Goal: Use online tool/utility: Utilize a website feature to perform a specific function

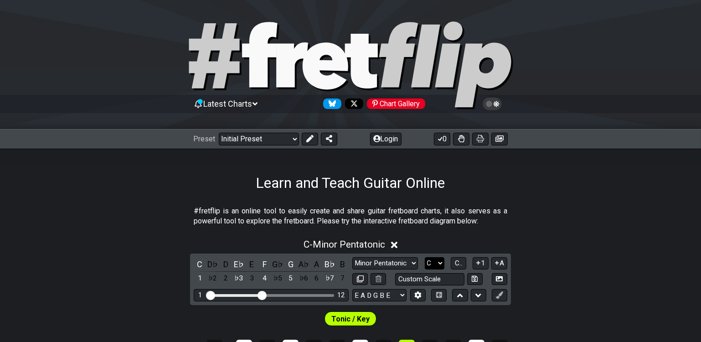
click at [439, 259] on select "A♭ A A♯ B♭ B C C♯ D♭ D D♯ E♭ E F F♯ G♭ G G♯" at bounding box center [435, 263] width 20 height 12
select select "D"
click at [425, 257] on select "A♭ A A♯ B♭ B C C♯ D♭ D D♯ E♭ E F F♯ G♭ G G♯" at bounding box center [435, 263] width 20 height 12
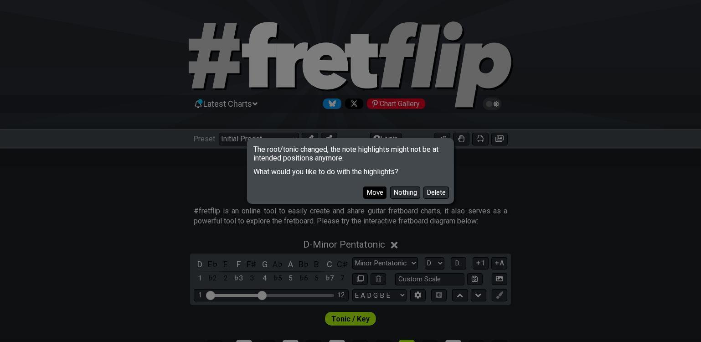
click at [377, 190] on button "Move" at bounding box center [374, 192] width 23 height 12
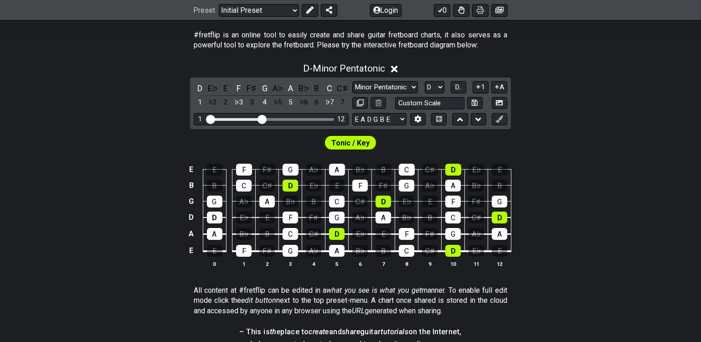
scroll to position [165, 0]
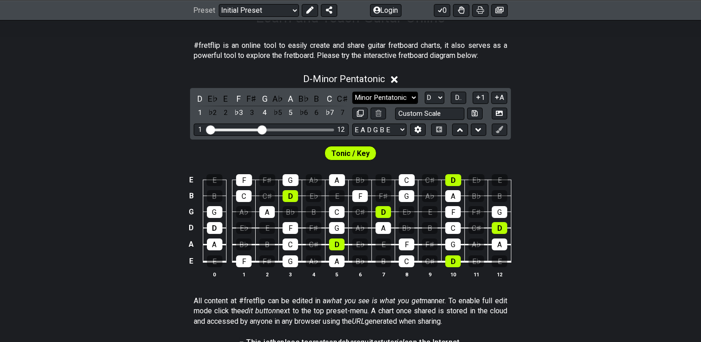
click at [387, 95] on select "Minor Pentatonic Click to edit Minor Pentatonic Major Pentatonic Minor Blues Ma…" at bounding box center [385, 98] width 66 height 12
select select "Minor / Aeolian"
click at [352, 92] on select "Minor Pentatonic Click to edit Minor Pentatonic Major Pentatonic Minor Blues Ma…" at bounding box center [385, 98] width 66 height 12
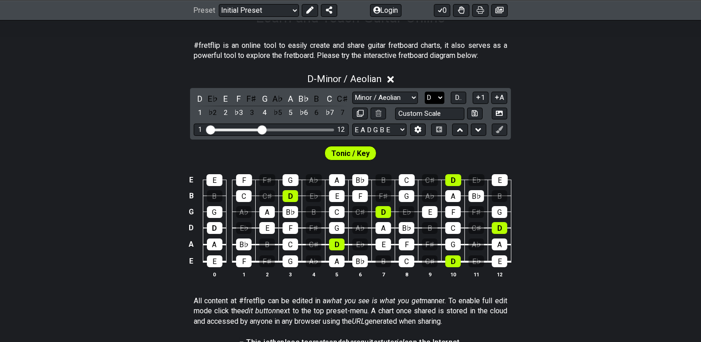
click at [438, 95] on select "A♭ A A♯ B♭ B C C♯ D♭ D D♯ E♭ E F F♯ G♭ G G♯" at bounding box center [435, 98] width 20 height 12
select select "C"
click at [425, 92] on select "A♭ A A♯ B♭ B C C♯ D♭ D D♯ E♭ E F F♯ G♭ G G♯" at bounding box center [435, 98] width 20 height 12
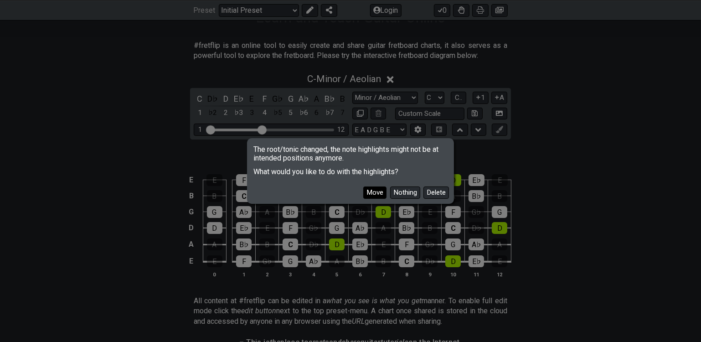
click at [381, 194] on button "Move" at bounding box center [374, 192] width 23 height 12
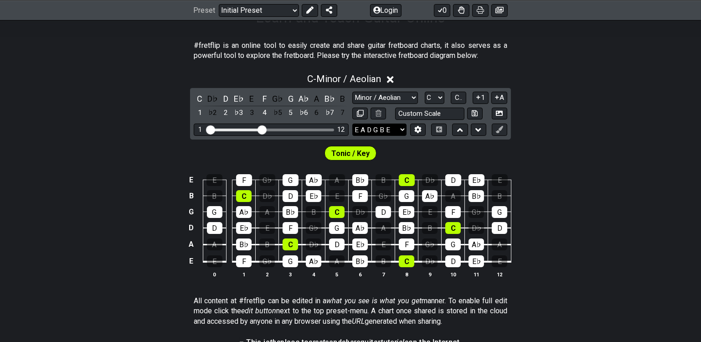
click at [395, 129] on select "E A D G B E E A D G B E E A D G B E B E A D F♯ B A D G C E A D A D G B E E♭ A♭ …" at bounding box center [379, 129] width 54 height 12
select select "D G C F A D"
click at [352, 123] on select "E A D G B E E A D G B E E A D G B E B E A D F♯ B A D G C E A D A D G B E E♭ A♭ …" at bounding box center [379, 129] width 54 height 12
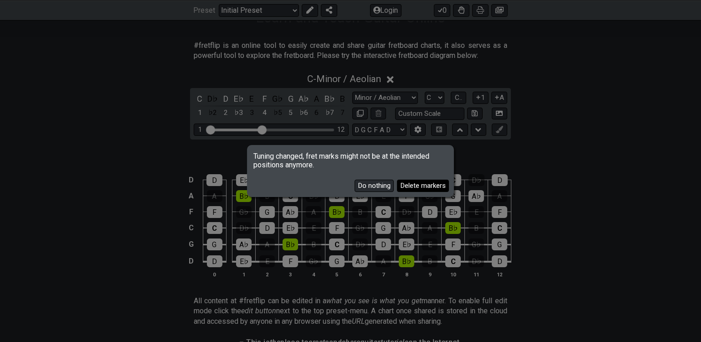
click at [413, 187] on button "Delete markers" at bounding box center [423, 186] width 52 height 12
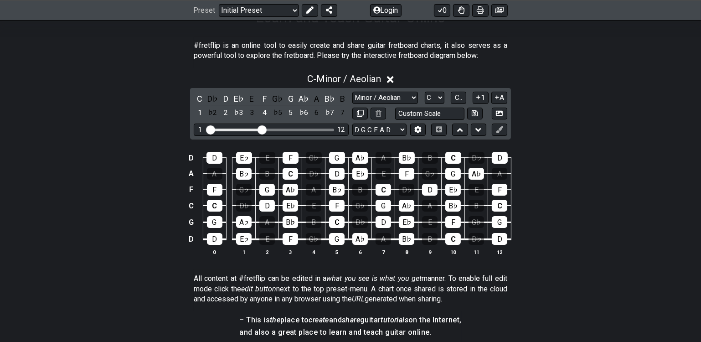
click at [551, 237] on div "D D E♭ E F G♭ G A♭ A B♭ B C D♭ D A A B♭ B C D♭ D E♭ E F G♭ G A♭ A F F G♭ G A♭ A…" at bounding box center [350, 204] width 701 height 128
click at [440, 96] on select "A♭ A A♯ B♭ B C C♯ D♭ D D♯ E♭ E F F♯ G♭ G G♯" at bounding box center [435, 98] width 20 height 12
select select "D"
click at [425, 92] on select "A♭ A A♯ B♭ B C C♯ D♭ D D♯ E♭ E F F♯ G♭ G G♯" at bounding box center [435, 98] width 20 height 12
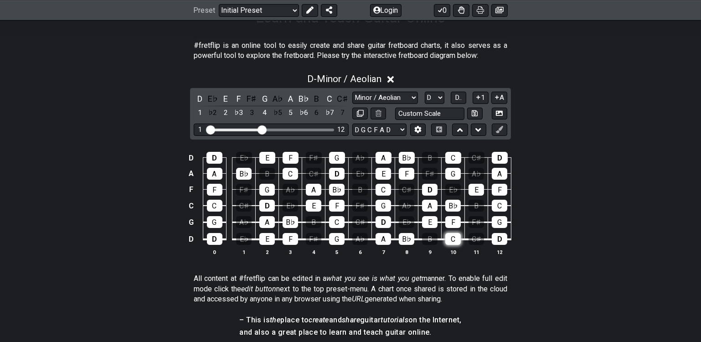
click at [453, 237] on div "C" at bounding box center [452, 239] width 15 height 12
click at [473, 236] on div "C♯" at bounding box center [475, 239] width 15 height 12
drag, startPoint x: 337, startPoint y: 214, endPoint x: 354, endPoint y: 218, distance: 17.8
click at [337, 216] on div "C" at bounding box center [336, 222] width 15 height 12
click at [361, 219] on div "C♯" at bounding box center [359, 222] width 15 height 12
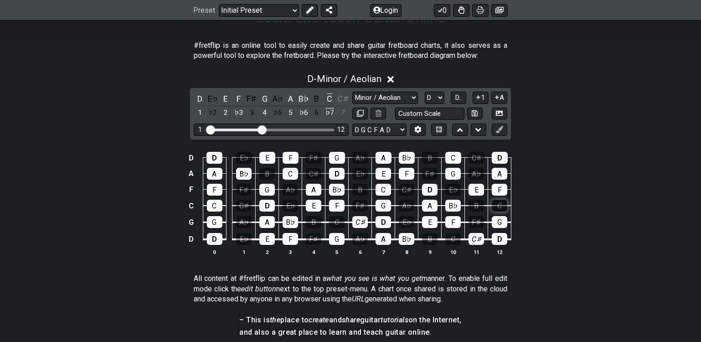
click at [499, 203] on div "C" at bounding box center [499, 206] width 15 height 12
drag, startPoint x: 219, startPoint y: 204, endPoint x: 248, endPoint y: 205, distance: 29.2
click at [219, 204] on div "C" at bounding box center [214, 206] width 15 height 12
click at [251, 205] on div "C♯" at bounding box center [243, 206] width 15 height 12
drag, startPoint x: 385, startPoint y: 184, endPoint x: 396, endPoint y: 189, distance: 12.7
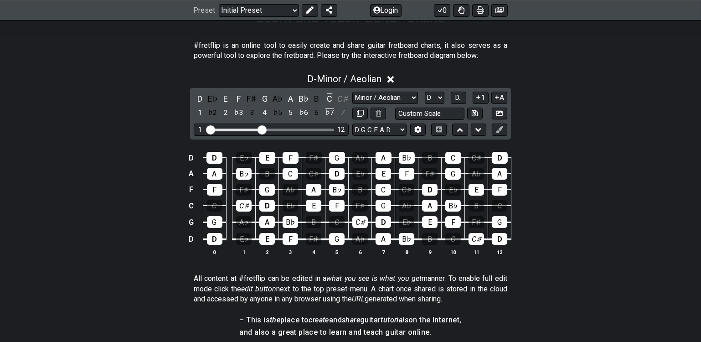
click at [384, 185] on div "C" at bounding box center [382, 190] width 15 height 12
click at [407, 191] on div "C♯" at bounding box center [406, 190] width 15 height 12
click at [291, 171] on div "C" at bounding box center [289, 174] width 15 height 12
click at [312, 174] on div "C♯" at bounding box center [313, 174] width 15 height 12
click at [453, 158] on div "C" at bounding box center [453, 158] width 16 height 12
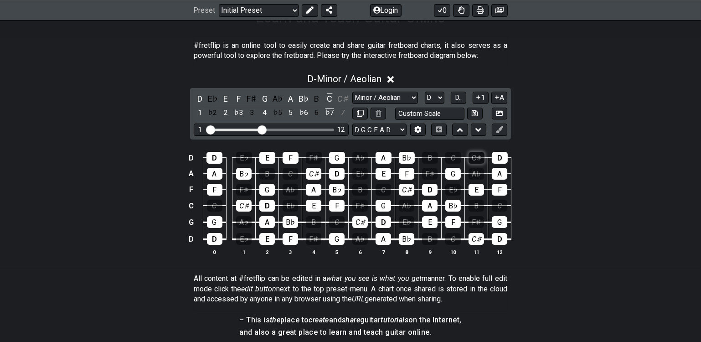
click at [483, 155] on td "C♯" at bounding box center [476, 150] width 23 height 16
drag, startPoint x: 475, startPoint y: 159, endPoint x: 485, endPoint y: 157, distance: 10.3
click at [474, 159] on div "C♯" at bounding box center [476, 158] width 16 height 12
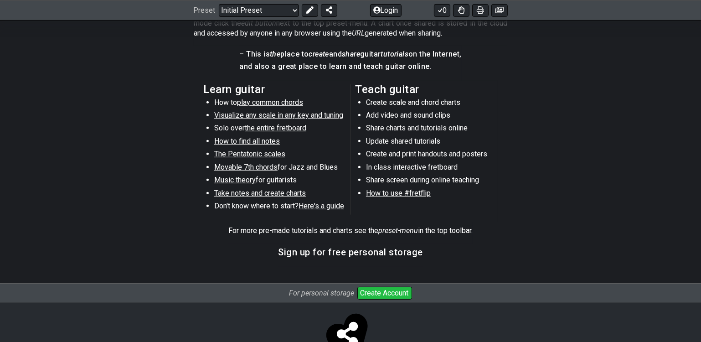
scroll to position [461, 0]
